Goal: Find specific page/section: Find specific page/section

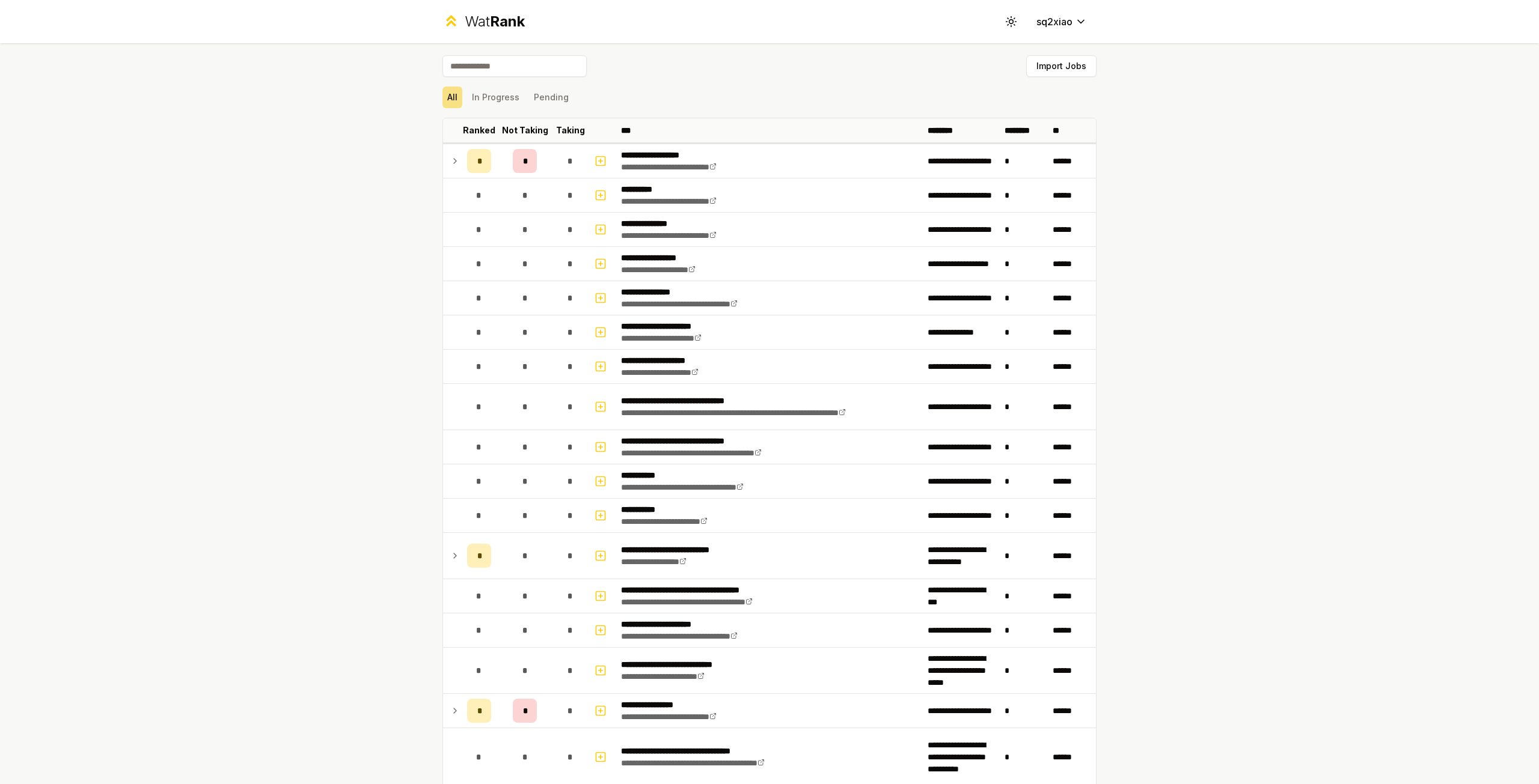
scroll to position [985, 0]
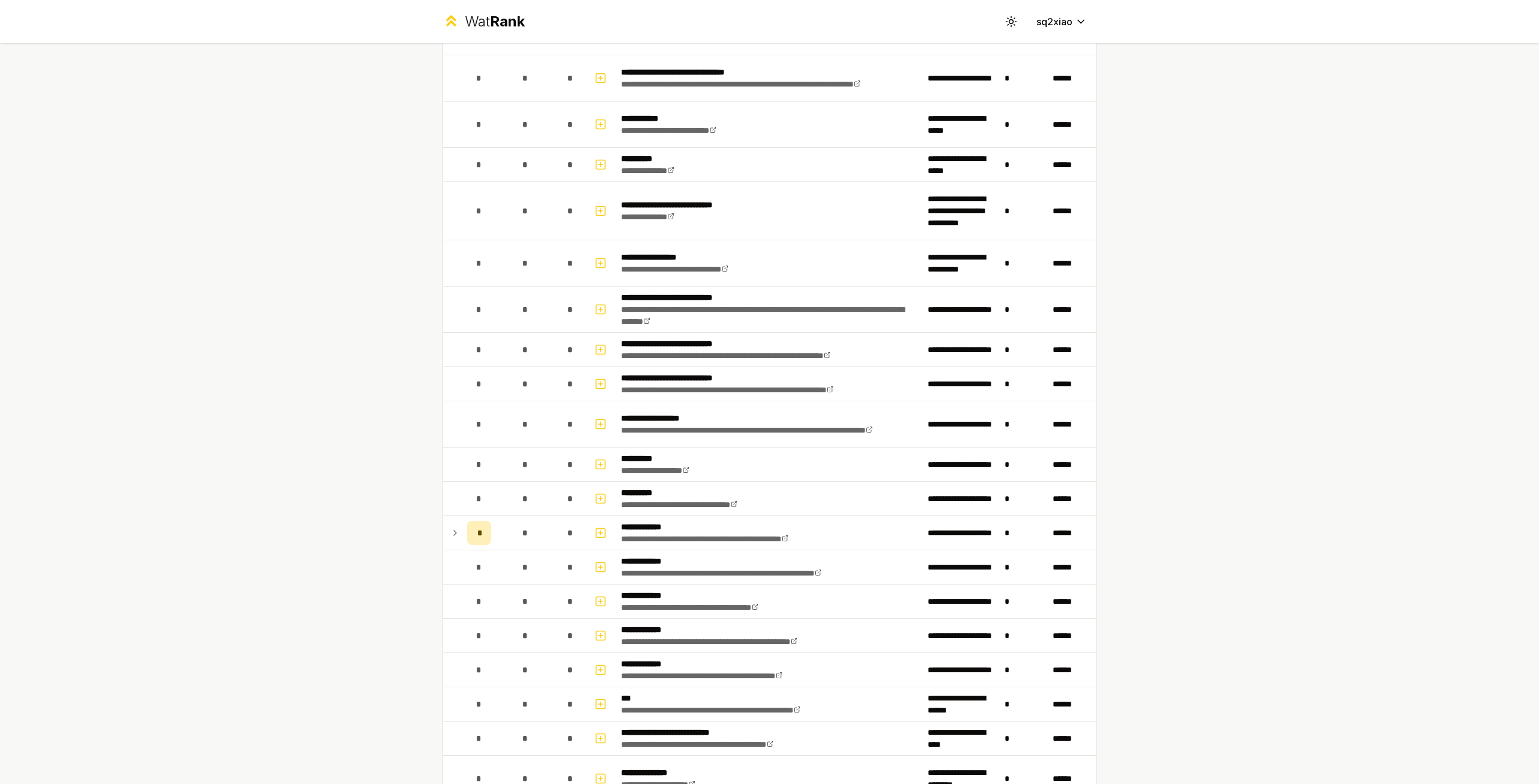
scroll to position [985, 0]
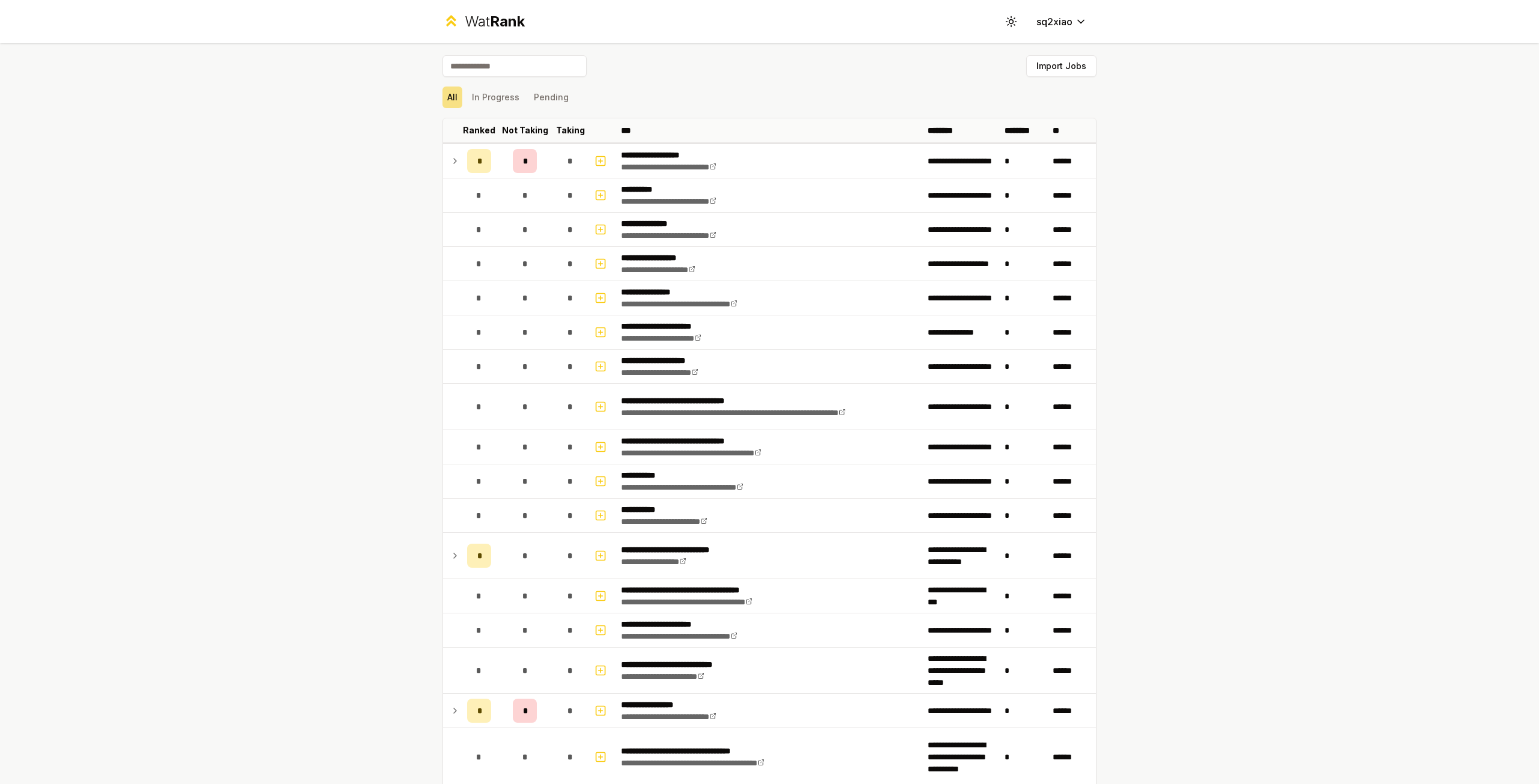
click at [452, 28] on icon at bounding box center [451, 20] width 17 height 17
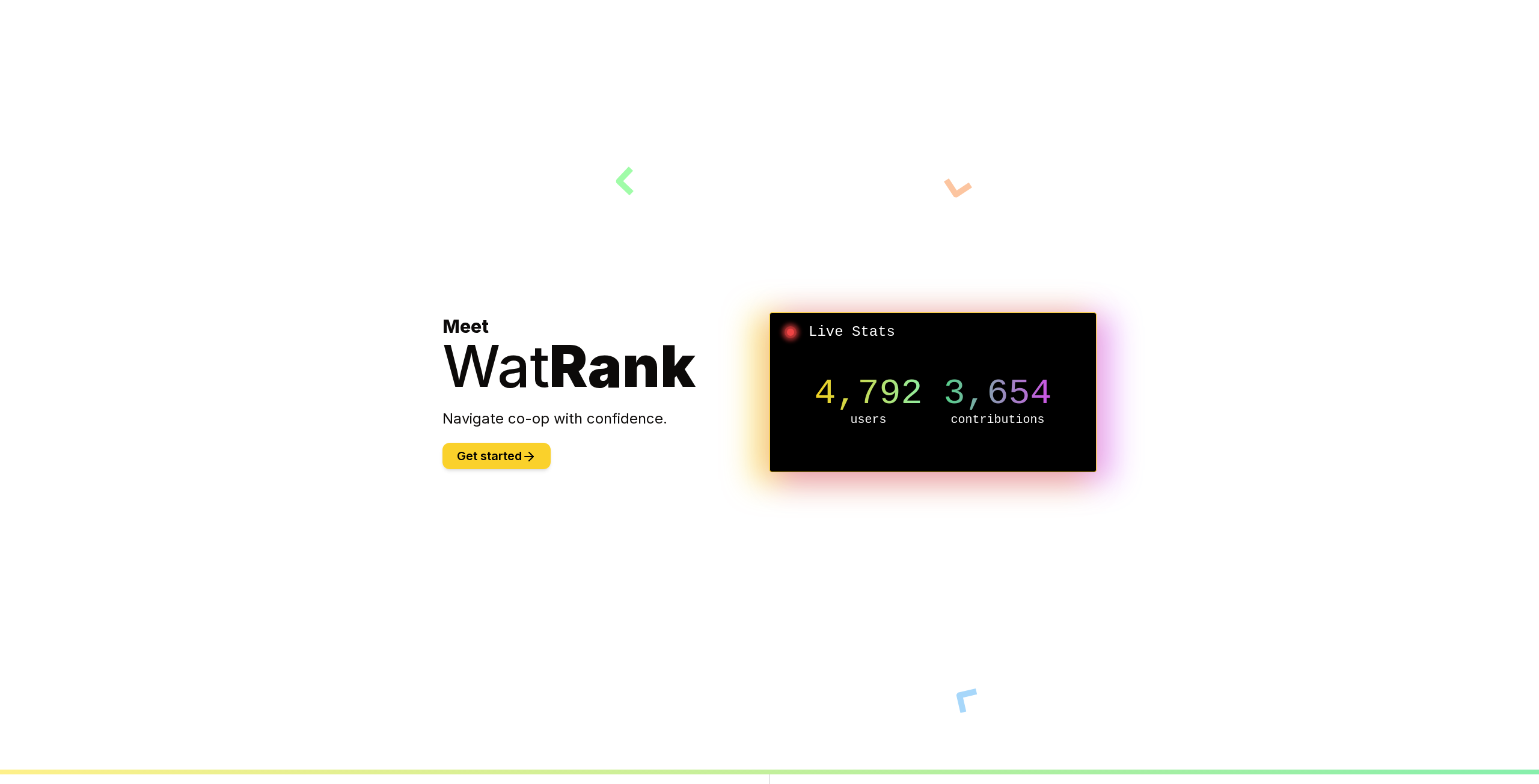
click at [476, 451] on button "Get started" at bounding box center [497, 456] width 109 height 27
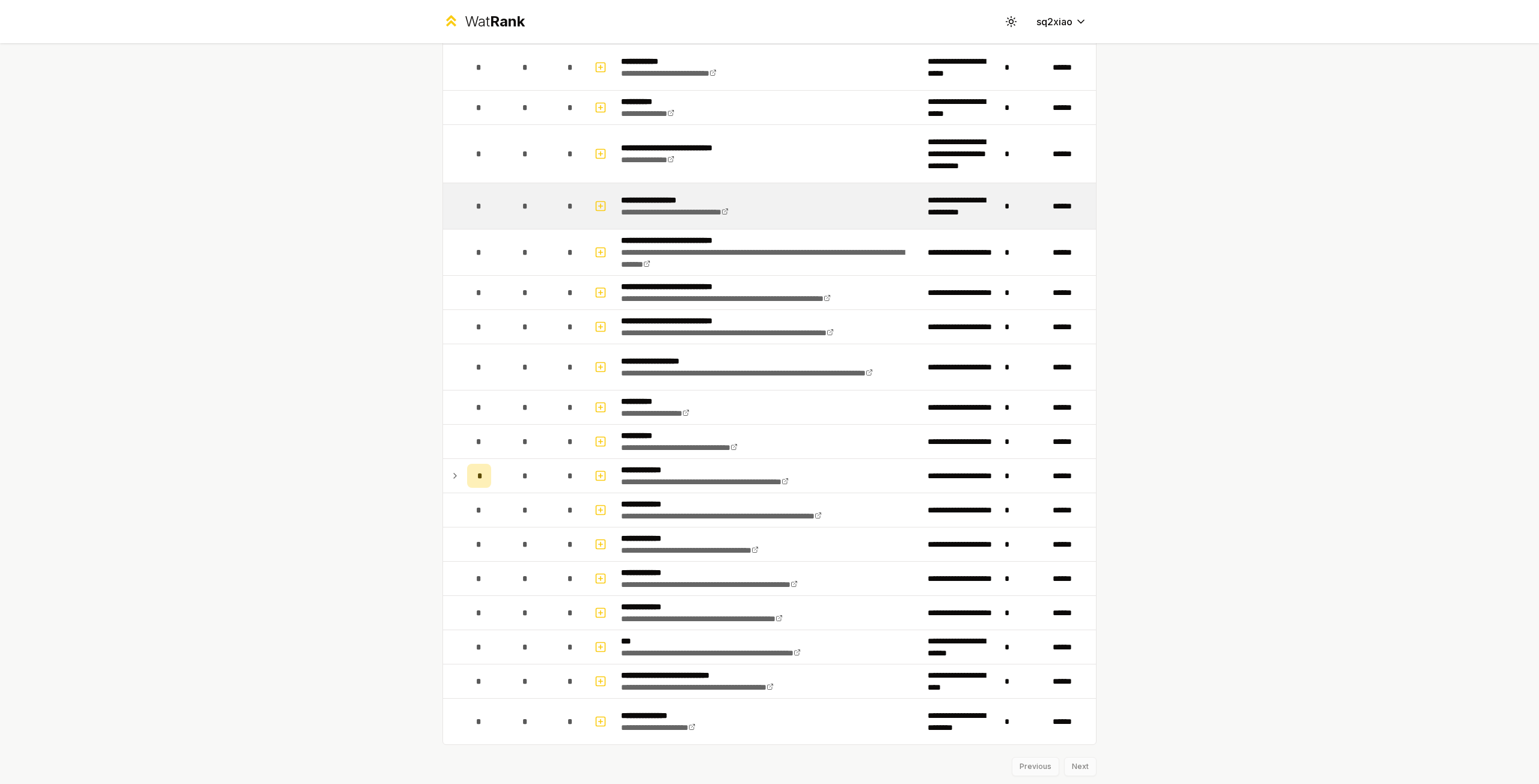
scroll to position [985, 0]
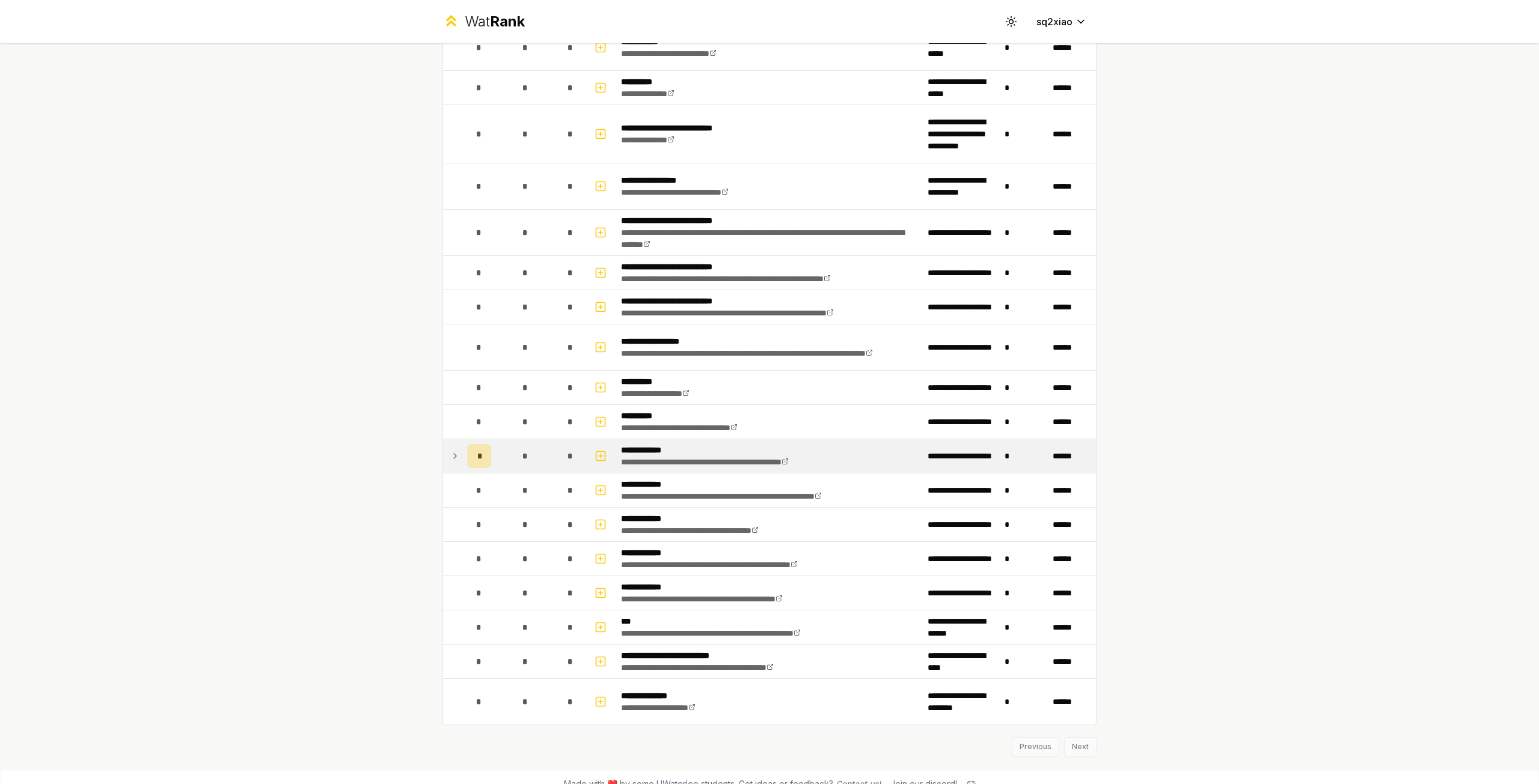
scroll to position [985, 0]
